Goal: Navigation & Orientation: Find specific page/section

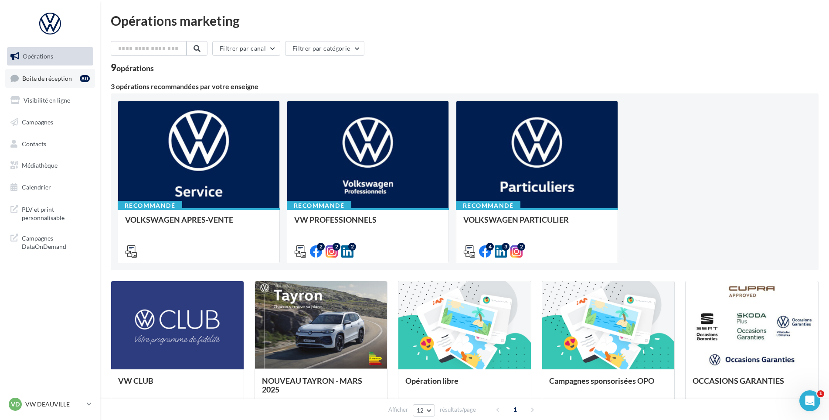
click at [61, 84] on link "Boîte de réception 80" at bounding box center [50, 78] width 90 height 19
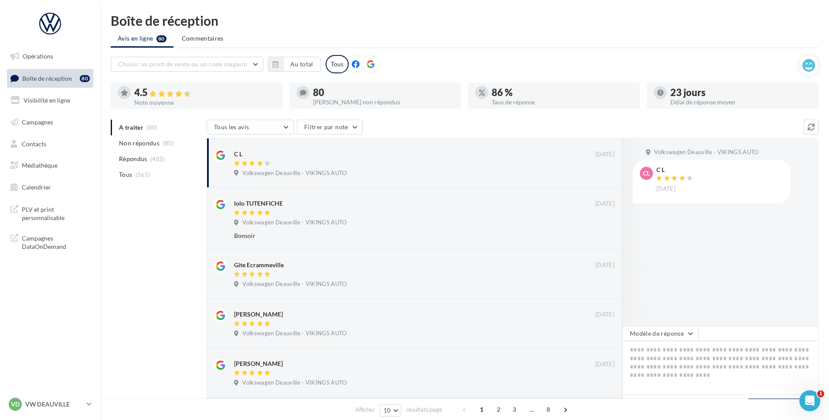
click at [95, 401] on div "VD VW DEAUVILLE vw-touq-vau" at bounding box center [50, 408] width 100 height 24
drag, startPoint x: 89, startPoint y: 401, endPoint x: 84, endPoint y: 403, distance: 5.4
click at [86, 402] on link "VD VW DEAUVILLE vw-touq-vau" at bounding box center [50, 404] width 86 height 17
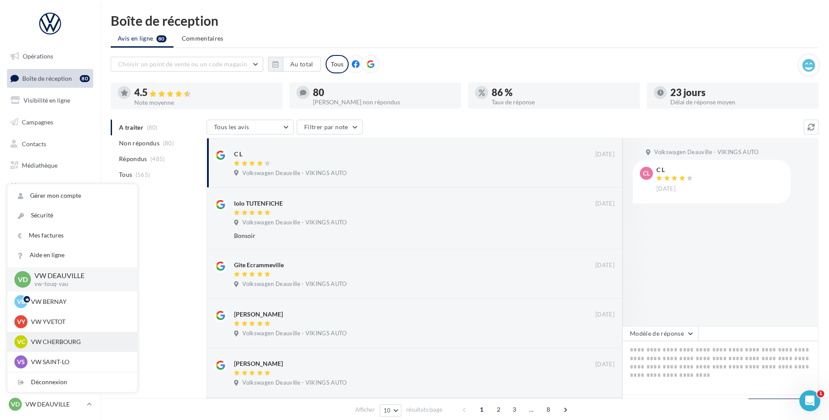
click at [73, 344] on p "VW CHERBOURG" at bounding box center [79, 341] width 96 height 9
